Goal: Task Accomplishment & Management: Complete application form

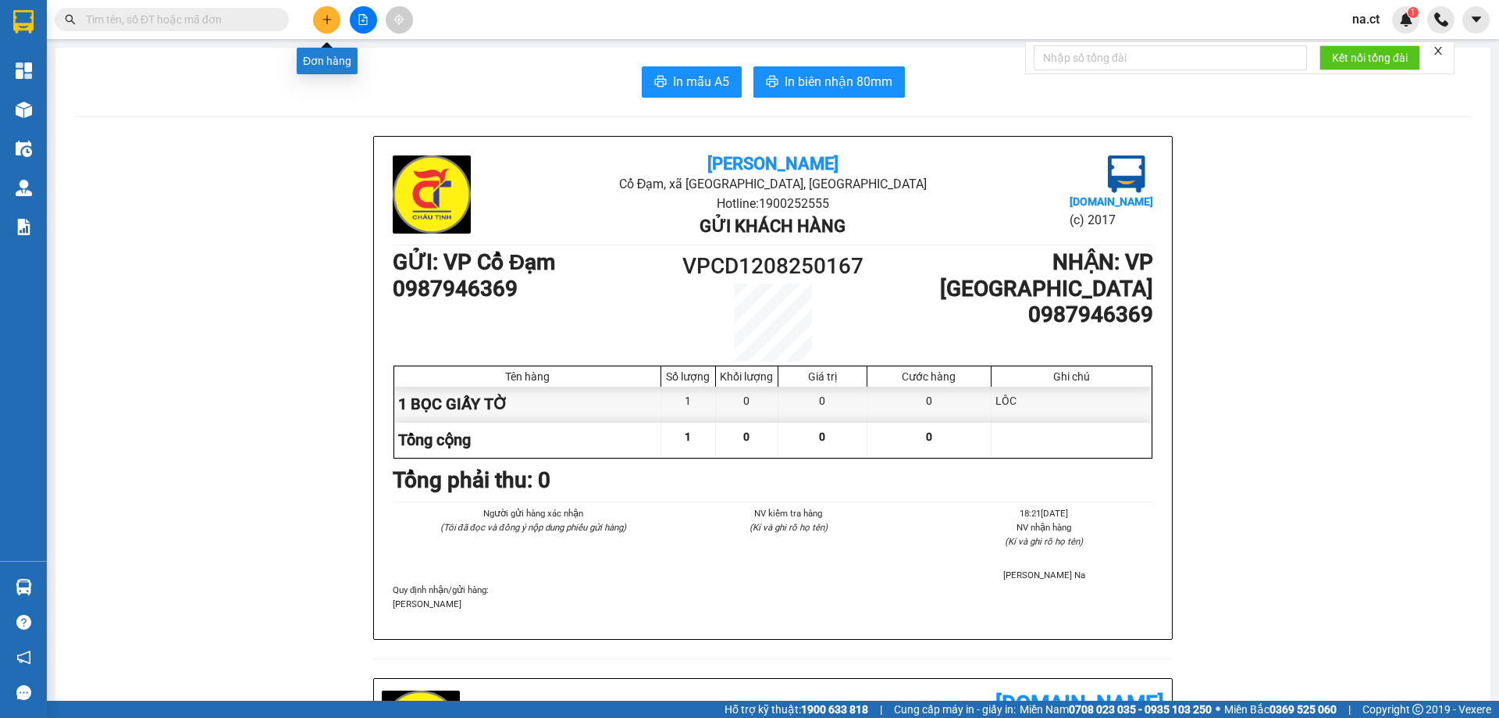
click at [322, 24] on icon "plus" at bounding box center [327, 19] width 11 height 11
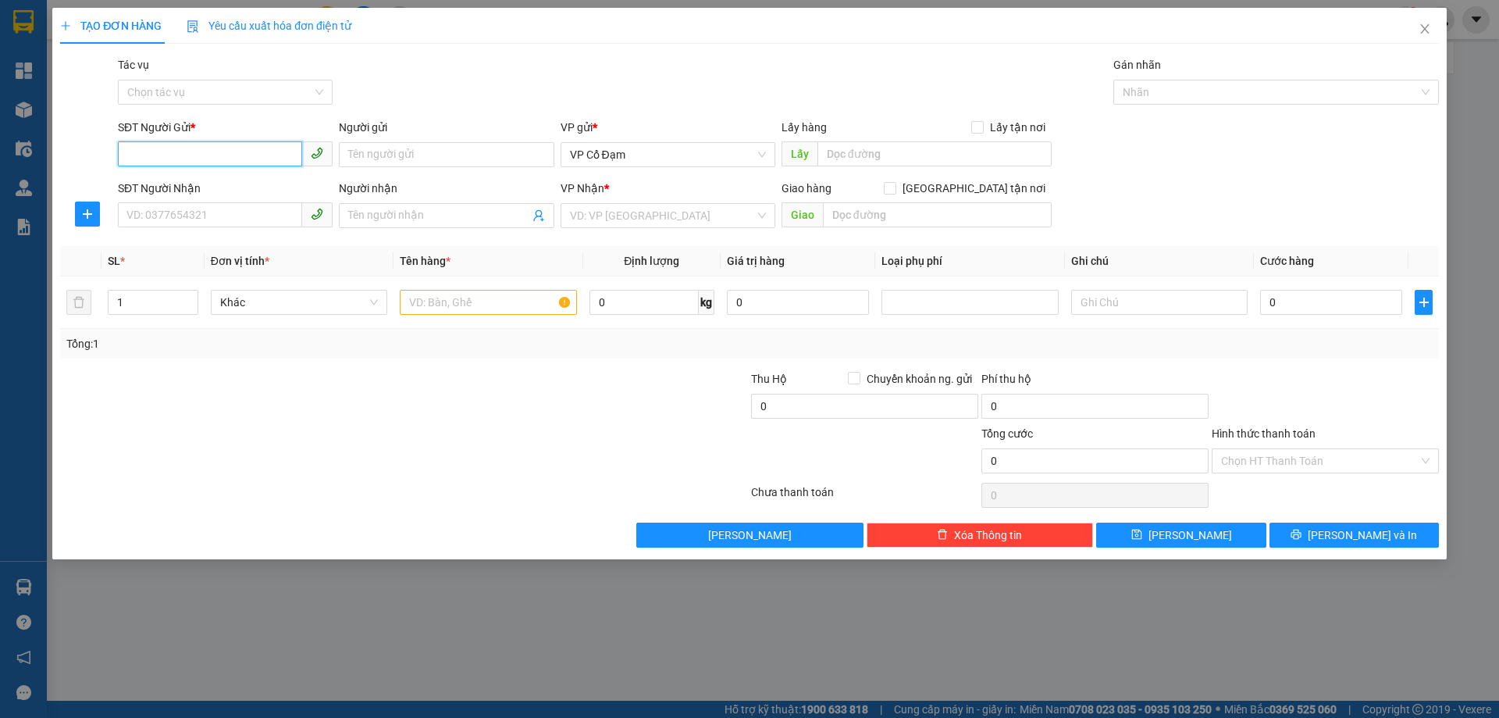
click at [215, 159] on input "SĐT Người Gửi *" at bounding box center [210, 153] width 184 height 25
type input "0763152678"
click at [155, 215] on input "SĐT Người Nhận" at bounding box center [210, 214] width 184 height 25
type input "0384328810"
click at [642, 220] on input "search" at bounding box center [662, 215] width 185 height 23
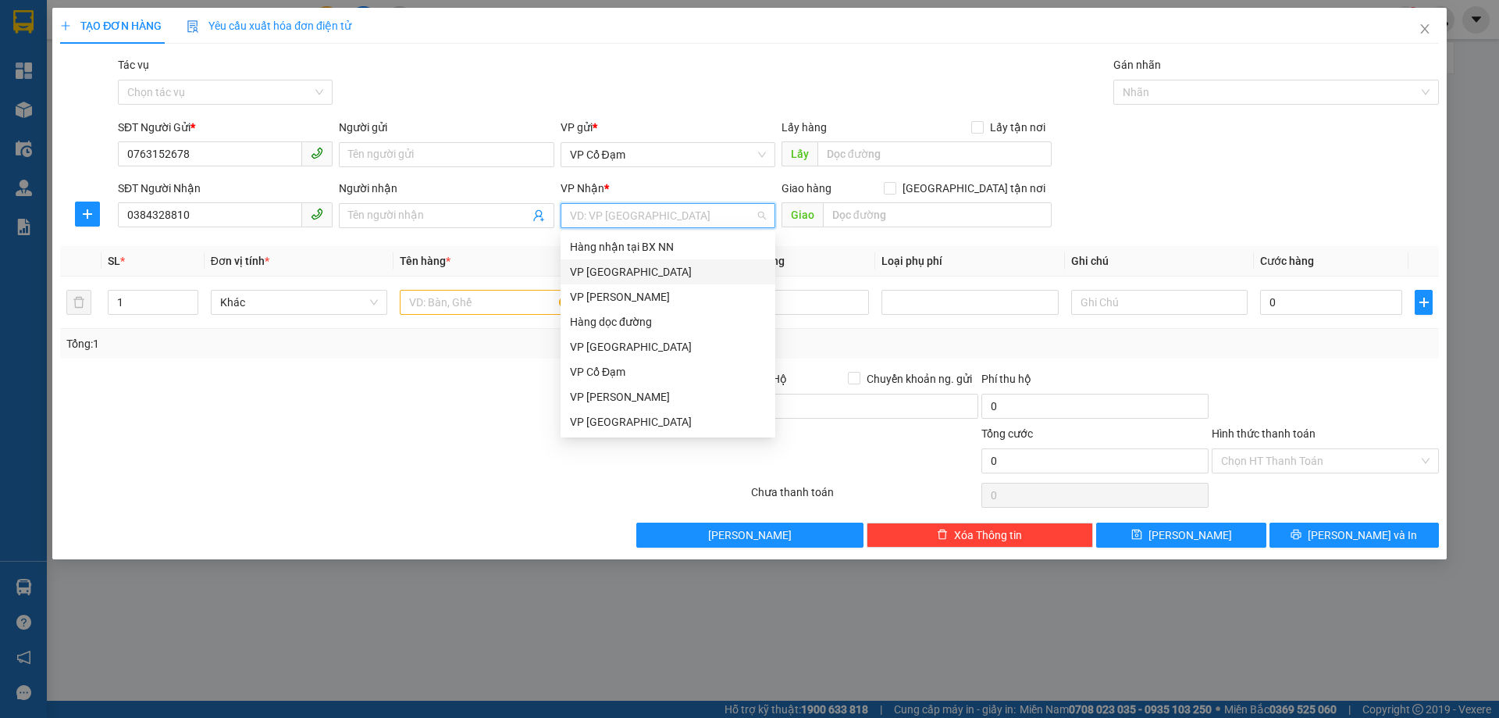
click at [613, 269] on div "VP [GEOGRAPHIC_DATA]" at bounding box center [668, 271] width 196 height 17
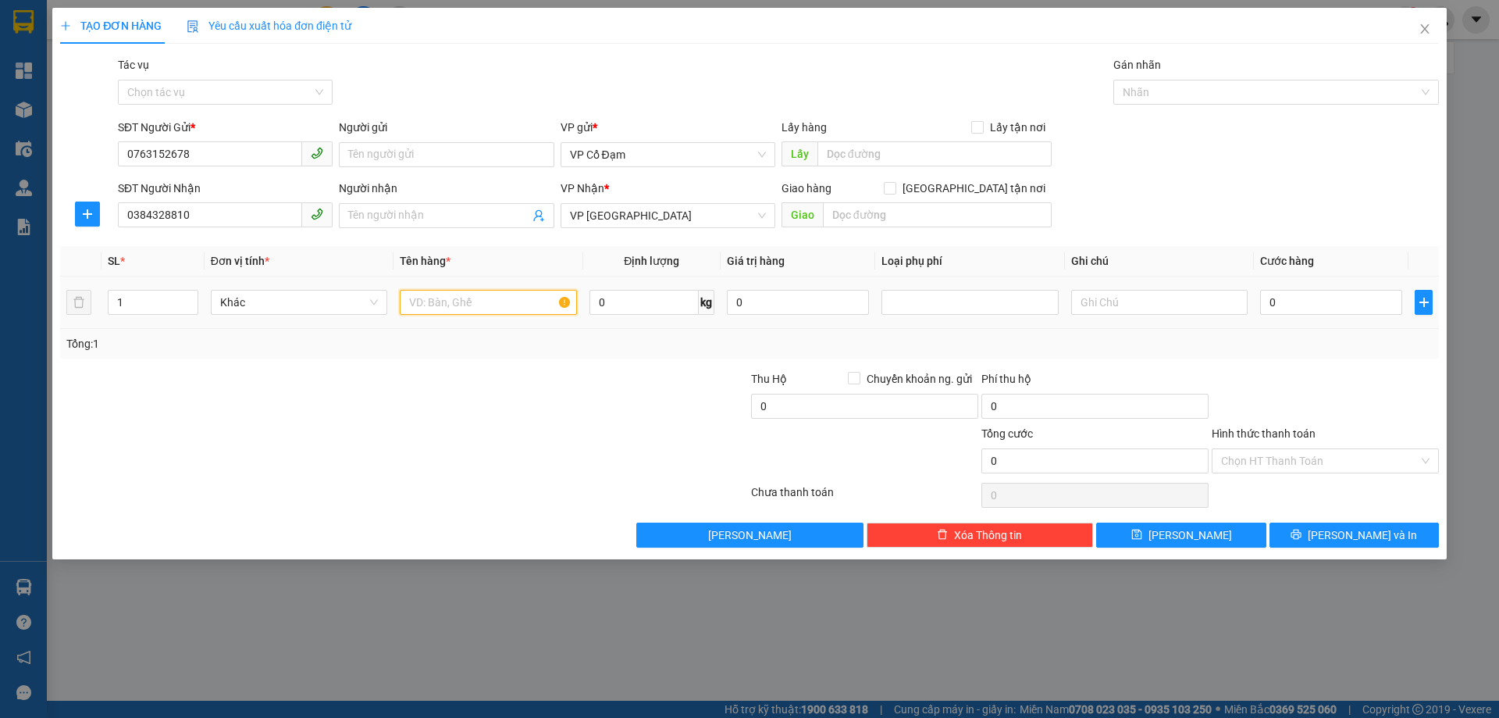
click at [449, 305] on input "text" at bounding box center [488, 302] width 176 height 25
type input "1 XỐP"
click at [1095, 301] on input "text" at bounding box center [1159, 302] width 176 height 25
type input "SÍP: SỐ 4 [PERSON_NAME] HOÀN KIẾM"
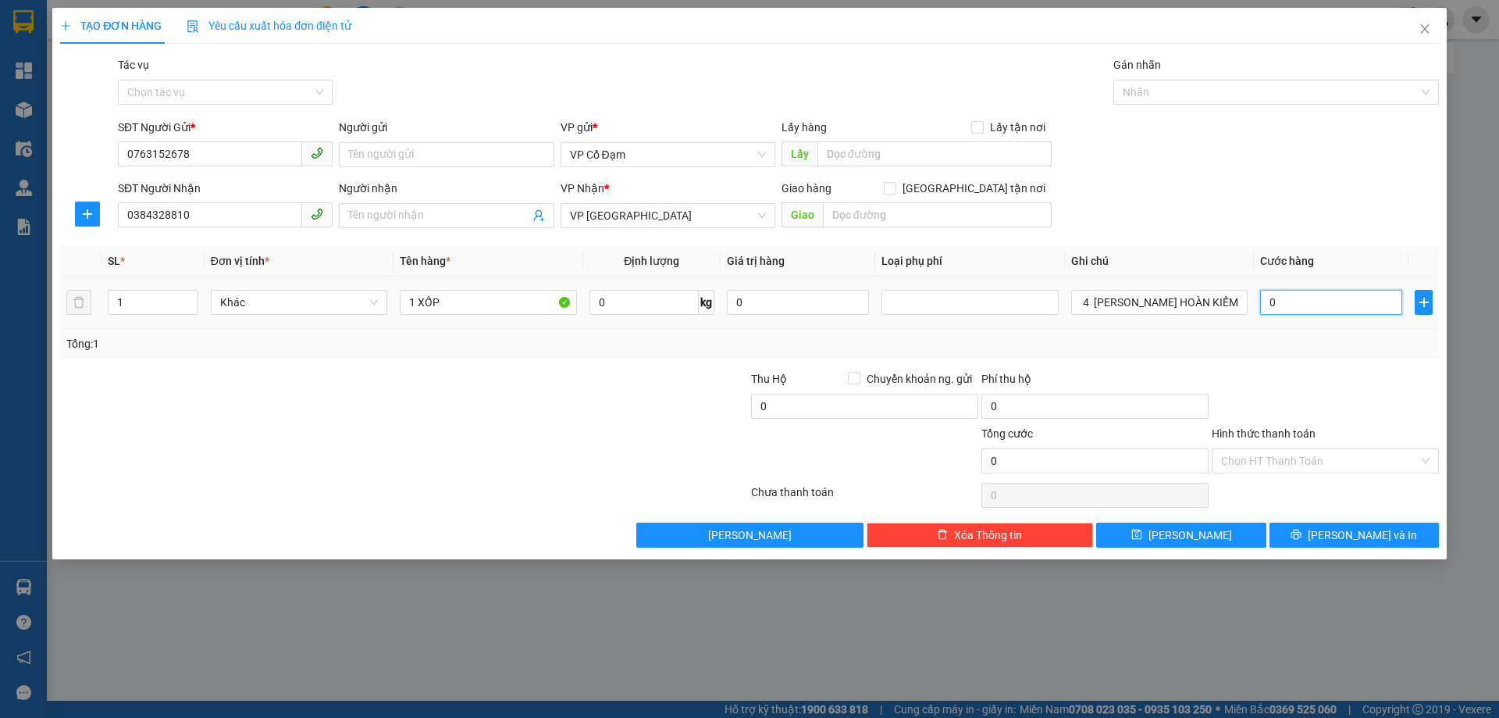
scroll to position [0, 0]
click at [1290, 301] on input "0" at bounding box center [1331, 302] width 142 height 25
type input "1"
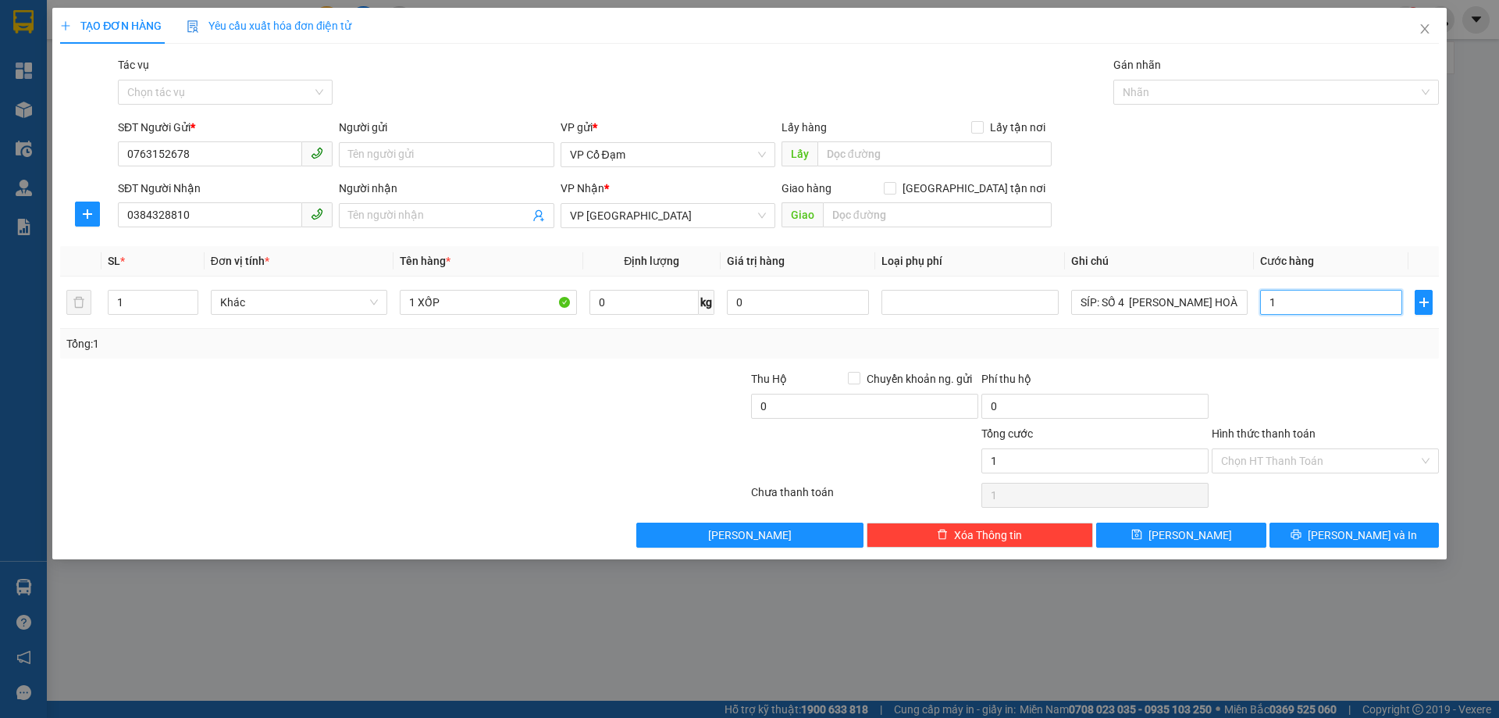
type input "11"
type input "110"
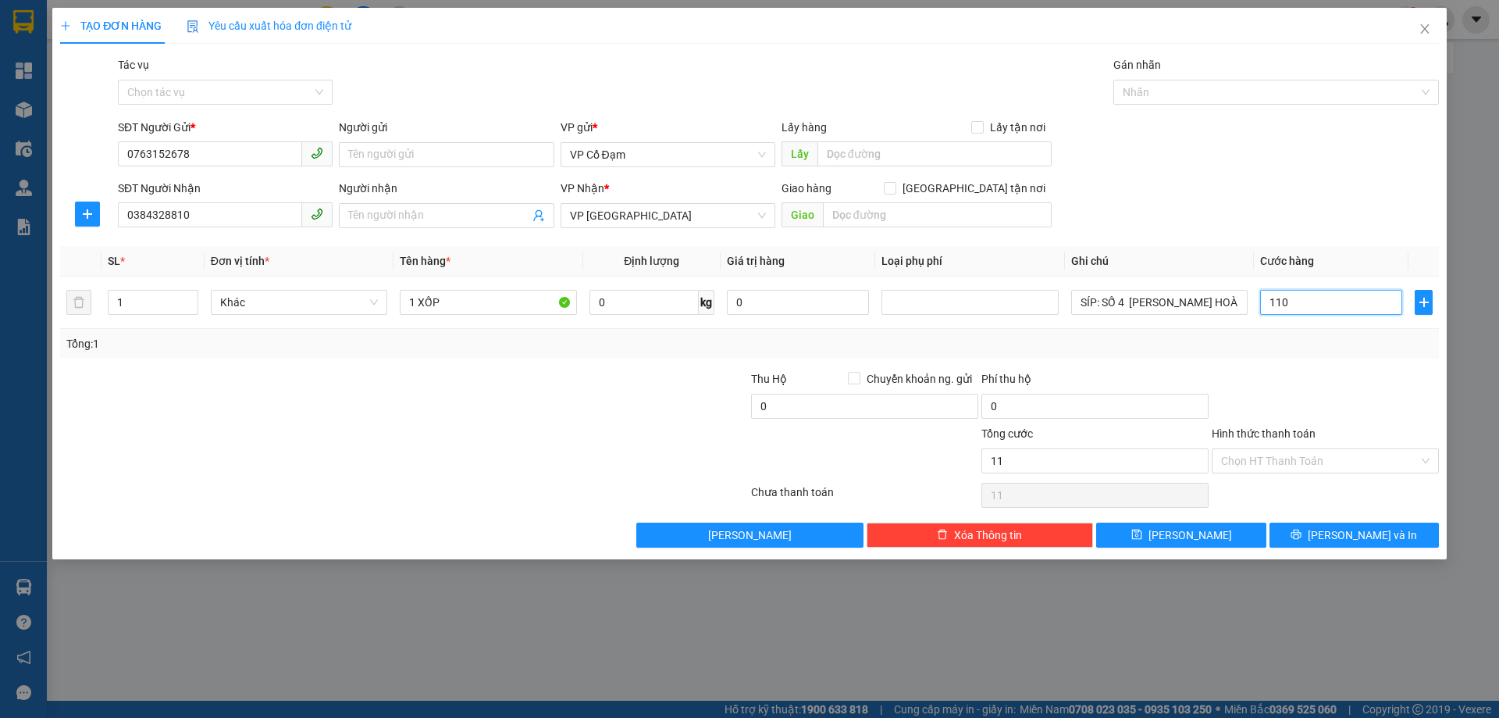
type input "110"
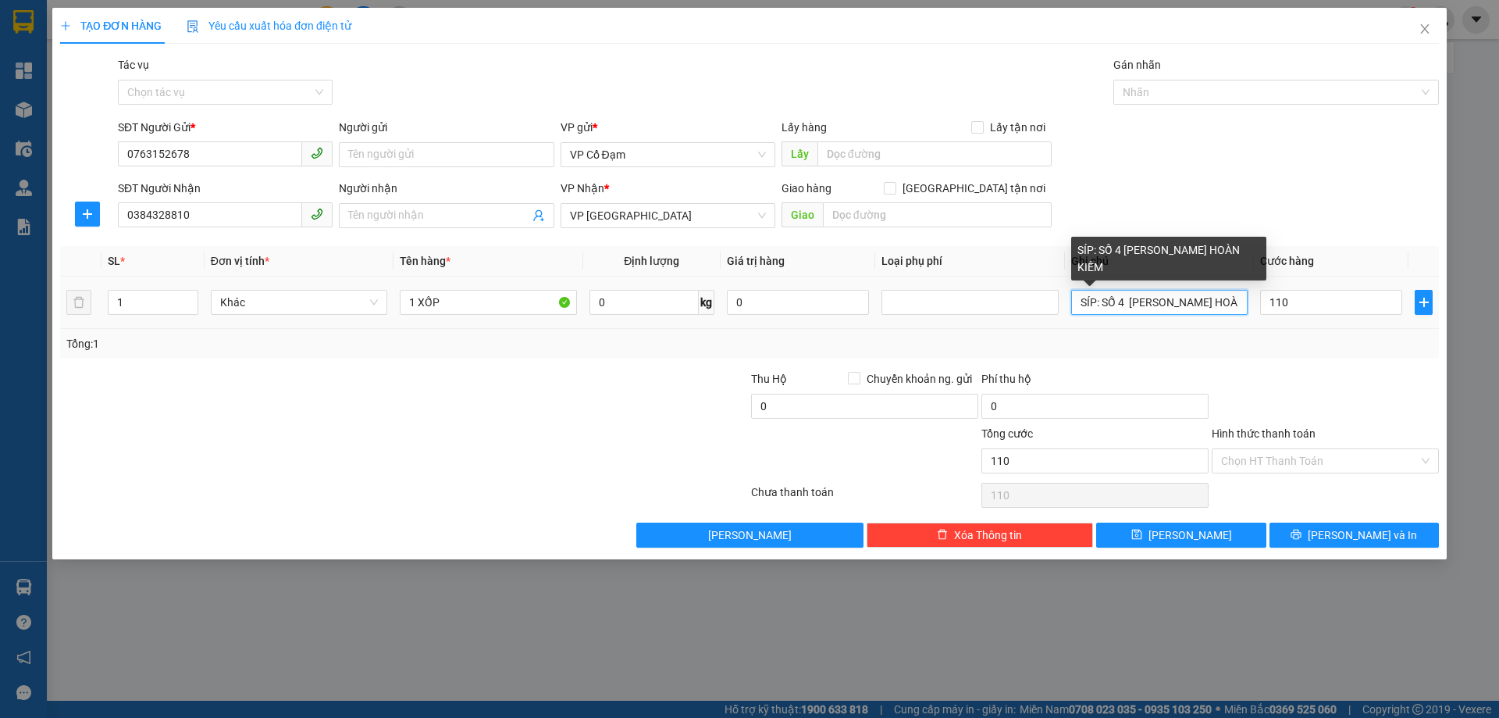
type input "110.000"
click at [1242, 298] on input "SÍP: SỐ 4 [PERSON_NAME] HOÀN KIẾM" at bounding box center [1159, 302] width 176 height 25
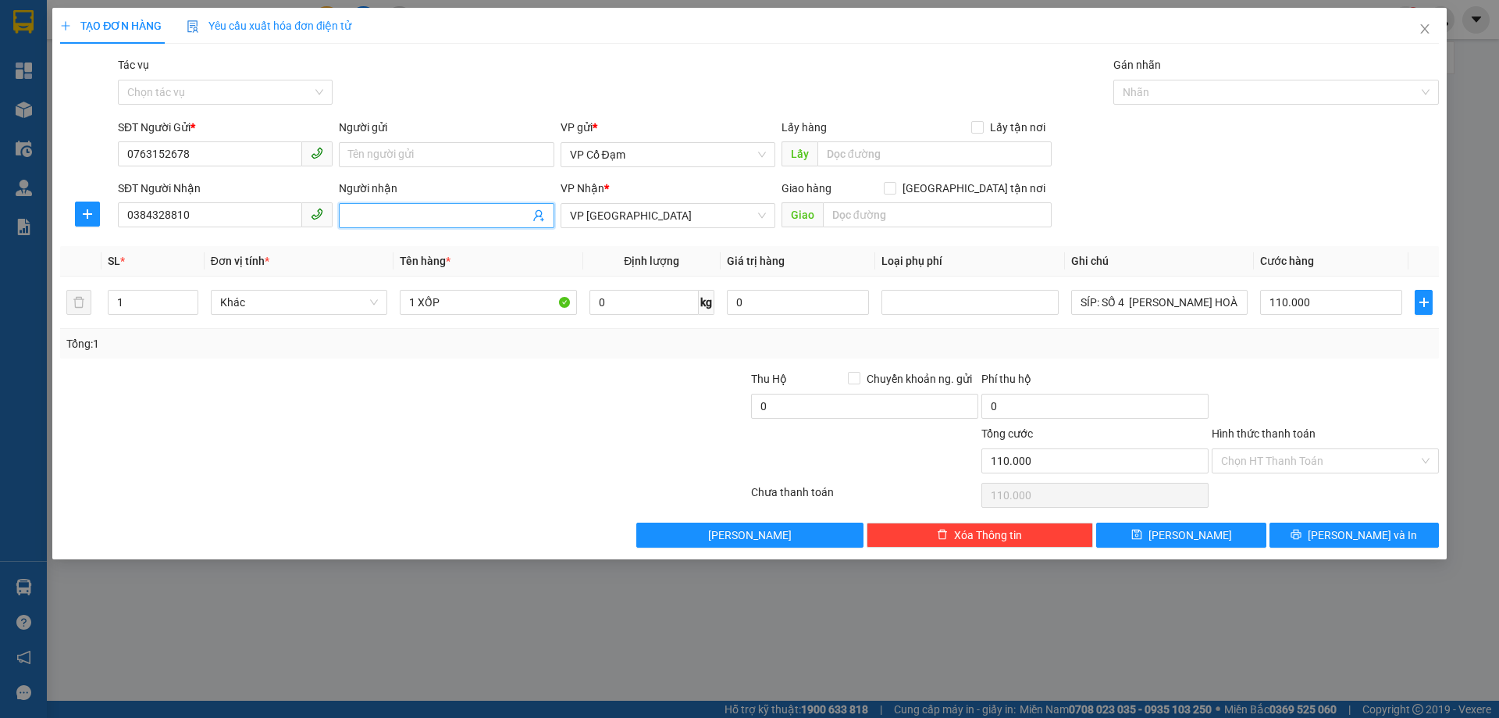
click at [374, 206] on span at bounding box center [446, 215] width 215 height 25
type input "VP ĐÃ THU 70K PHÍ SÍP"
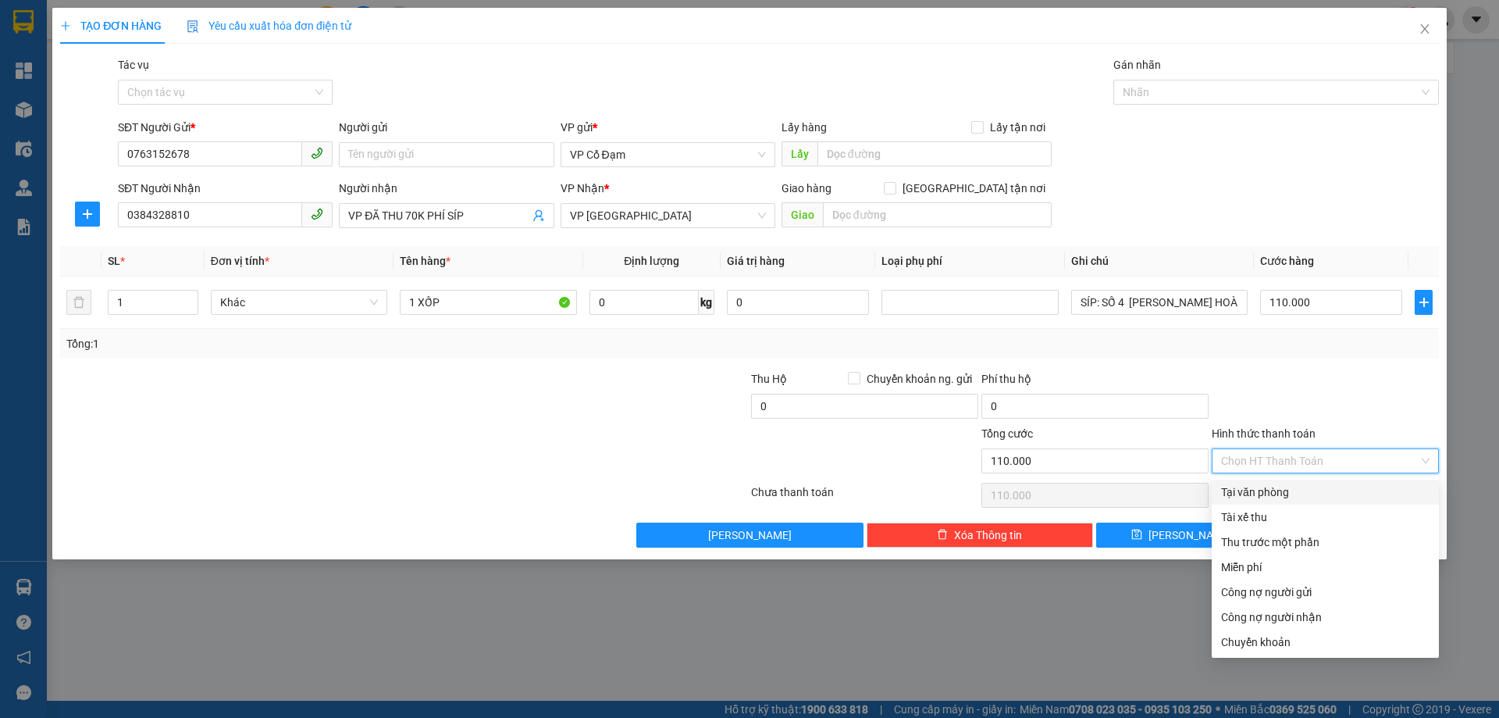
click at [1275, 462] on input "Hình thức thanh toán" at bounding box center [1320, 460] width 198 height 23
click at [1254, 640] on div "Chuyển khoản" at bounding box center [1325, 641] width 209 height 17
type input "0"
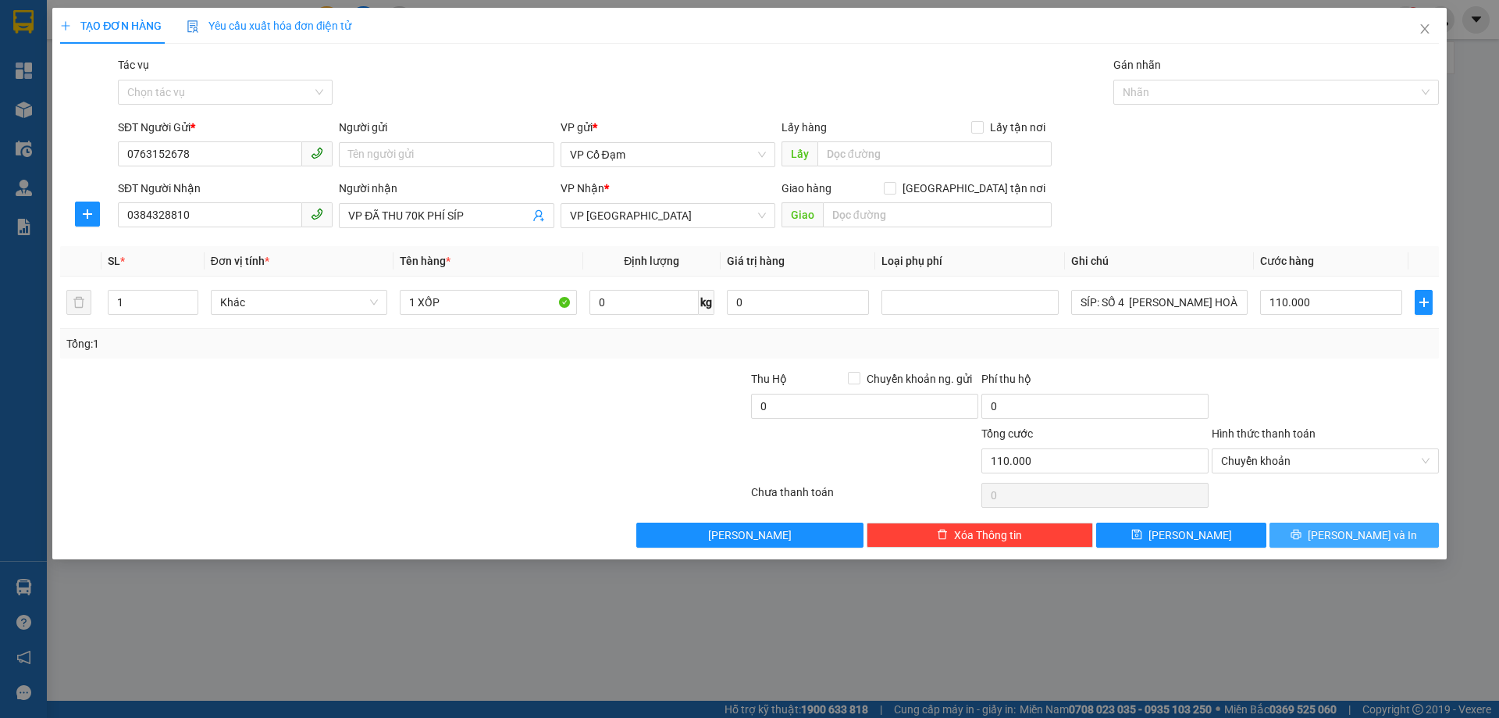
click at [1374, 535] on span "[PERSON_NAME] và In" at bounding box center [1362, 534] width 109 height 17
